Goal: Transaction & Acquisition: Book appointment/travel/reservation

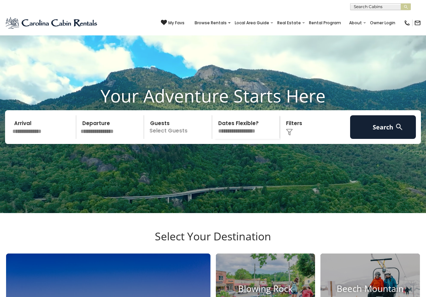
scroll to position [34, 0]
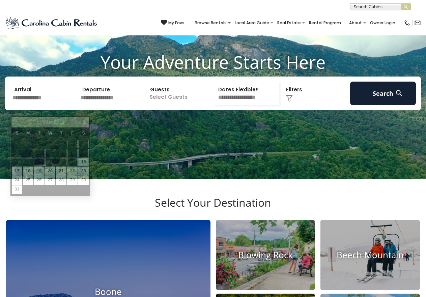
click at [29, 105] on input "text" at bounding box center [43, 94] width 66 height 24
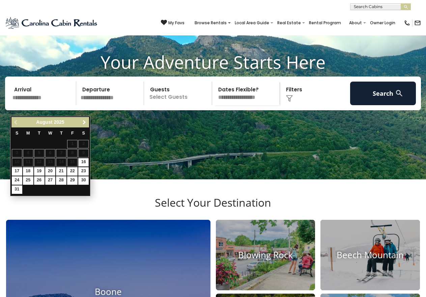
click at [82, 123] on span "Next" at bounding box center [84, 122] width 5 height 5
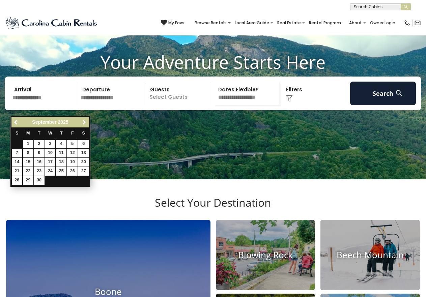
click at [82, 123] on span "Next" at bounding box center [84, 122] width 5 height 5
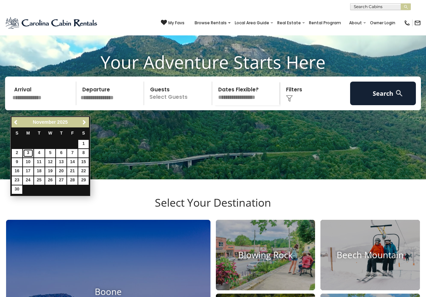
click at [26, 154] on link "3" at bounding box center [28, 153] width 10 height 8
type input "*******"
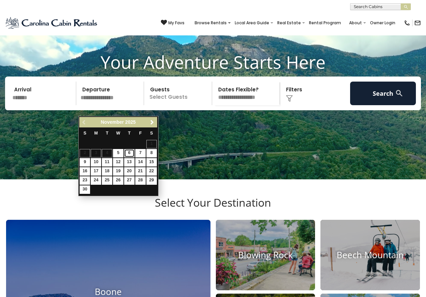
click at [127, 154] on link "6" at bounding box center [129, 153] width 10 height 8
type input "*******"
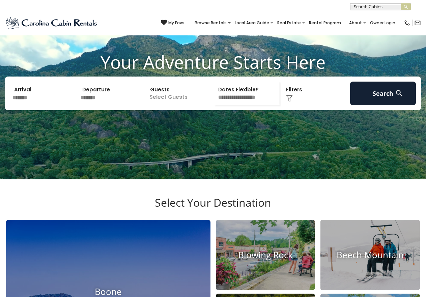
click at [176, 105] on p "Select Guests" at bounding box center [179, 94] width 66 height 24
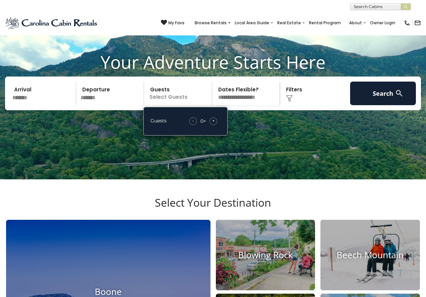
click at [214, 124] on span "+" at bounding box center [213, 121] width 3 height 7
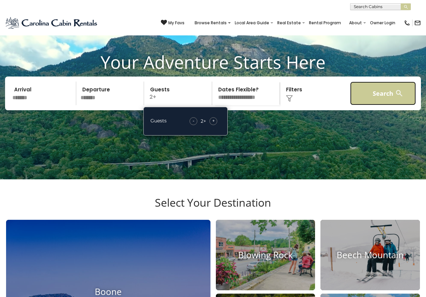
click at [380, 104] on button "Search" at bounding box center [384, 94] width 66 height 24
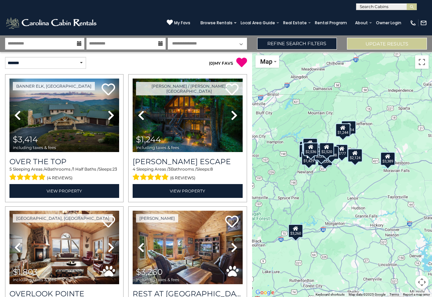
drag, startPoint x: 328, startPoint y: 135, endPoint x: 297, endPoint y: 128, distance: 31.5
click at [297, 128] on div "$3,414 $1,244 $1,803 $3,260 $2,062 $2,598 $2,367 $1,927 $1,104 $1,651 $3,389 $1…" at bounding box center [342, 174] width 180 height 245
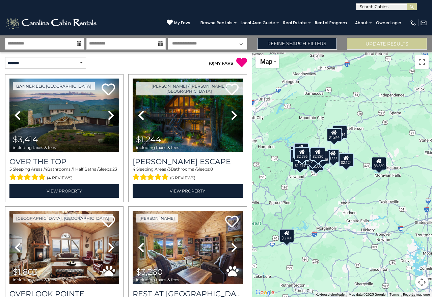
drag, startPoint x: 310, startPoint y: 129, endPoint x: 300, endPoint y: 134, distance: 10.6
click at [300, 134] on div "$3,414 $1,244 $1,803 $3,260 $2,062 $2,598 $2,367 $1,927 $1,104 $1,651 $3,389 $1…" at bounding box center [342, 174] width 180 height 245
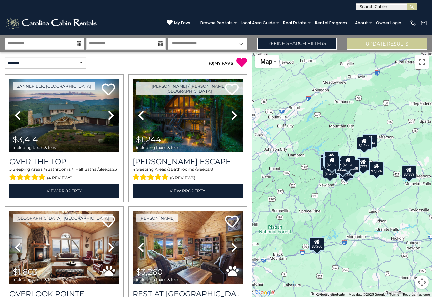
drag, startPoint x: 313, startPoint y: 132, endPoint x: 344, endPoint y: 141, distance: 32.9
click at [344, 141] on div "$3,414 $1,244 $1,803 $3,260 $2,062 $2,598 $2,367 $1,927 $1,104 $1,651 $3,389 $1…" at bounding box center [342, 174] width 180 height 245
click at [71, 63] on select "**********" at bounding box center [45, 63] width 81 height 12
click at [99, 63] on div "**********" at bounding box center [63, 63] width 126 height 12
click at [286, 43] on link "Refine Search Filters" at bounding box center [297, 44] width 80 height 12
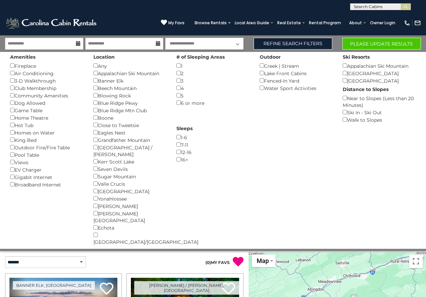
click at [176, 65] on div "# of Sleeping Areas 1 () 2 () 3 () 4 () 5 () 6 or more ()" at bounding box center [213, 79] width 83 height 55
click at [382, 45] on button "Please Update Results" at bounding box center [382, 44] width 79 height 12
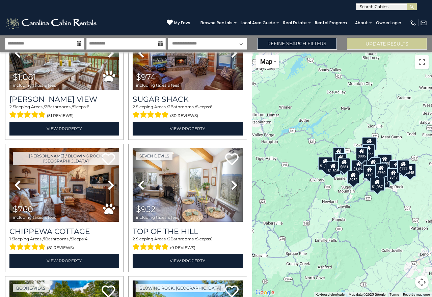
scroll to position [1553, 0]
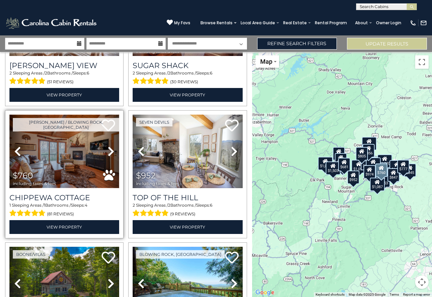
click at [67, 145] on img at bounding box center [64, 152] width 110 height 74
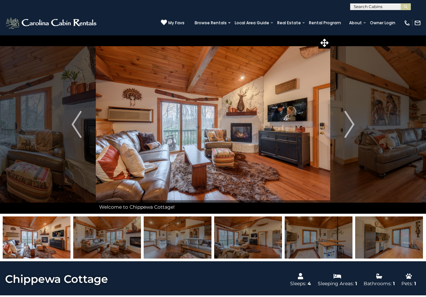
click at [349, 126] on img "Next" at bounding box center [350, 124] width 10 height 27
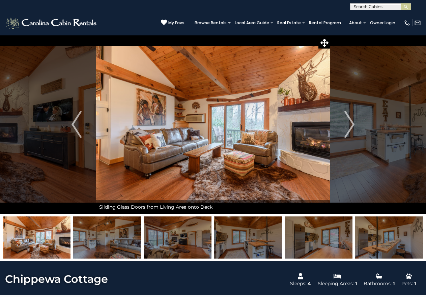
click at [349, 126] on img "Next" at bounding box center [350, 124] width 10 height 27
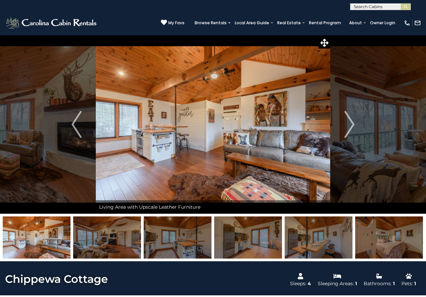
click at [349, 126] on img "Next" at bounding box center [350, 124] width 10 height 27
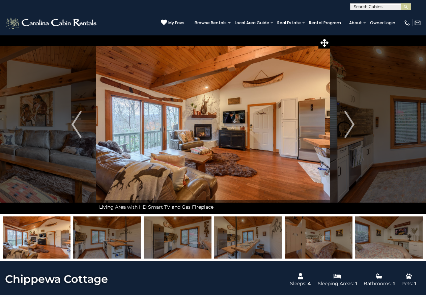
click at [349, 126] on img "Next" at bounding box center [350, 124] width 10 height 27
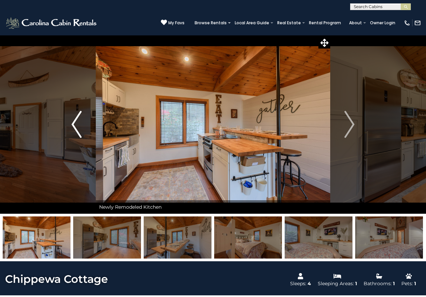
click at [78, 126] on img "Previous" at bounding box center [77, 124] width 10 height 27
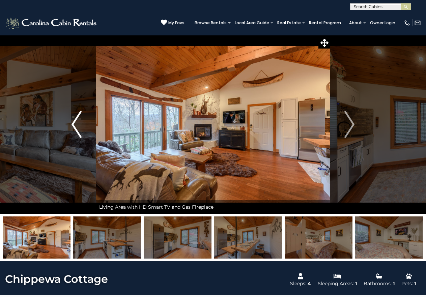
click at [78, 126] on img "Previous" at bounding box center [77, 124] width 10 height 27
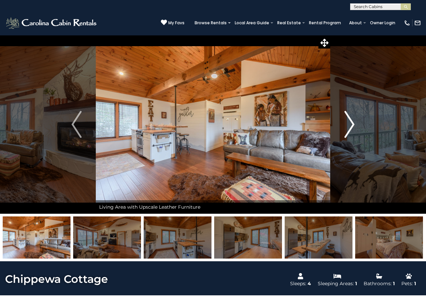
click at [349, 124] on img "Next" at bounding box center [350, 124] width 10 height 27
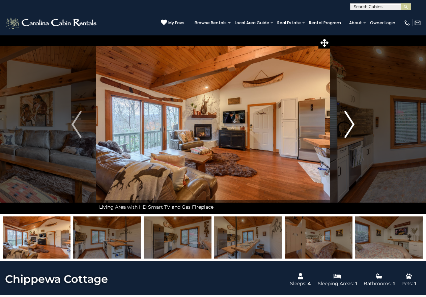
click at [349, 124] on img "Next" at bounding box center [350, 124] width 10 height 27
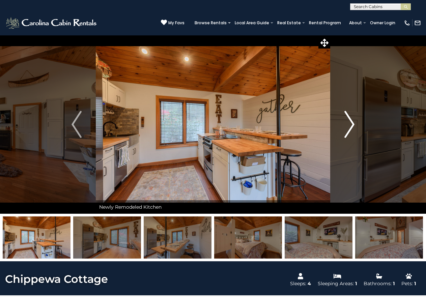
click at [349, 124] on img "Next" at bounding box center [350, 124] width 10 height 27
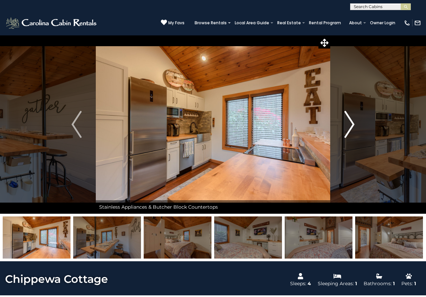
click at [349, 124] on img "Next" at bounding box center [350, 124] width 10 height 27
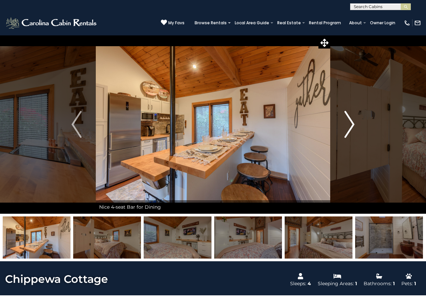
click at [349, 124] on img "Next" at bounding box center [350, 124] width 10 height 27
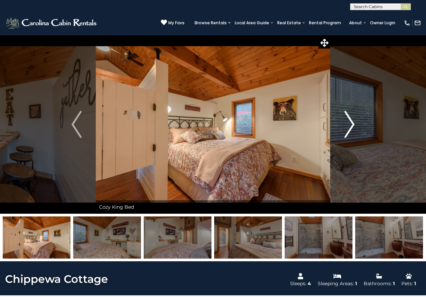
click at [349, 124] on img "Next" at bounding box center [350, 124] width 10 height 27
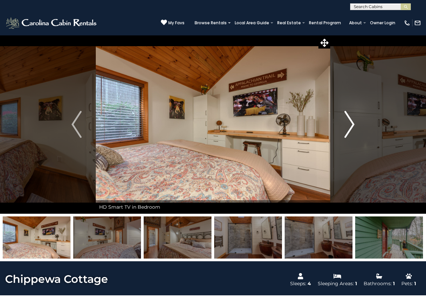
click at [349, 124] on img "Next" at bounding box center [350, 124] width 10 height 27
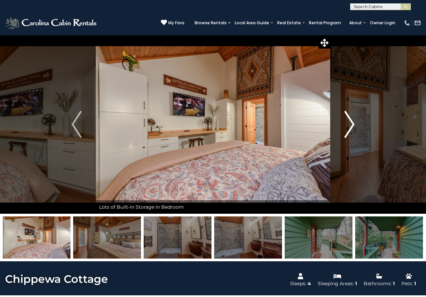
click at [349, 124] on img "Next" at bounding box center [350, 124] width 10 height 27
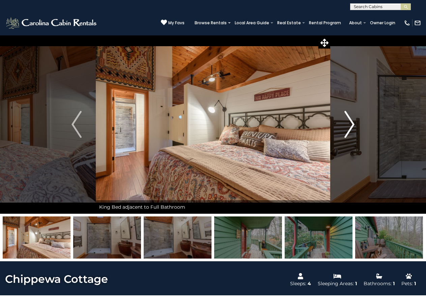
click at [349, 124] on img "Next" at bounding box center [350, 124] width 10 height 27
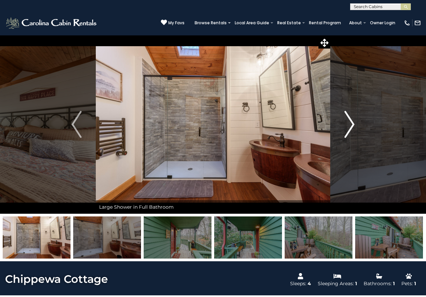
click at [349, 124] on img "Next" at bounding box center [350, 124] width 10 height 27
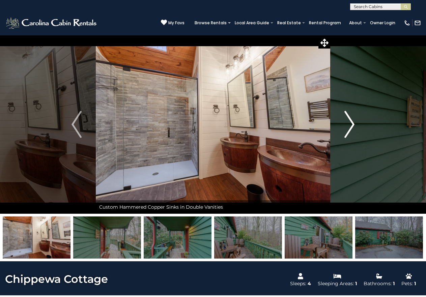
click at [349, 124] on img "Next" at bounding box center [350, 124] width 10 height 27
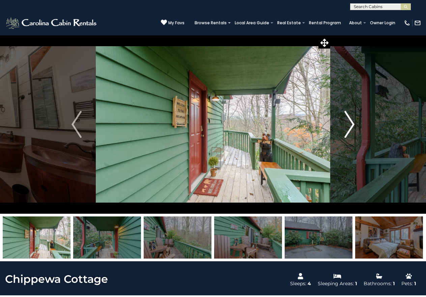
click at [349, 124] on img "Next" at bounding box center [350, 124] width 10 height 27
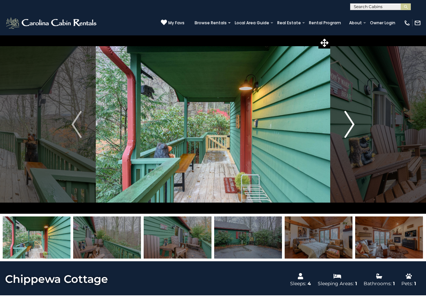
click at [349, 124] on img "Next" at bounding box center [350, 124] width 10 height 27
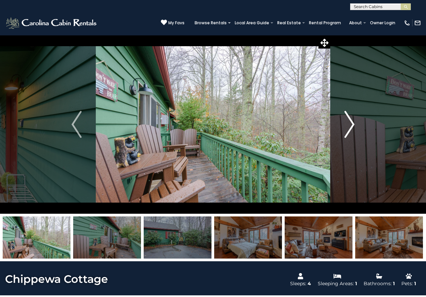
click at [349, 124] on img "Next" at bounding box center [350, 124] width 10 height 27
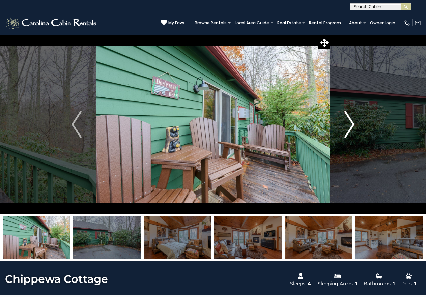
click at [349, 124] on img "Next" at bounding box center [350, 124] width 10 height 27
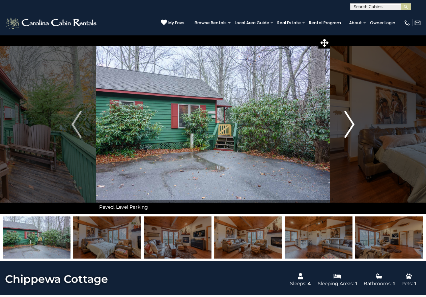
click at [348, 123] on img "Next" at bounding box center [350, 124] width 10 height 27
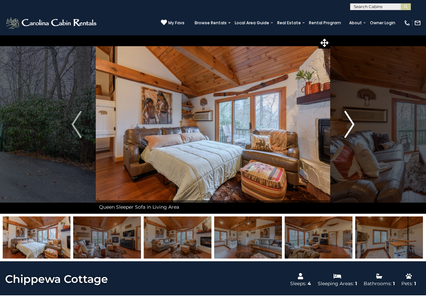
click at [348, 123] on img "Next" at bounding box center [350, 124] width 10 height 27
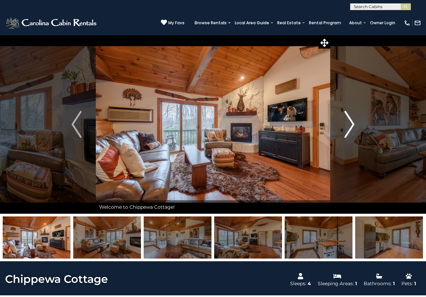
click at [345, 118] on img "Next" at bounding box center [350, 124] width 10 height 27
